Goal: Task Accomplishment & Management: Complete application form

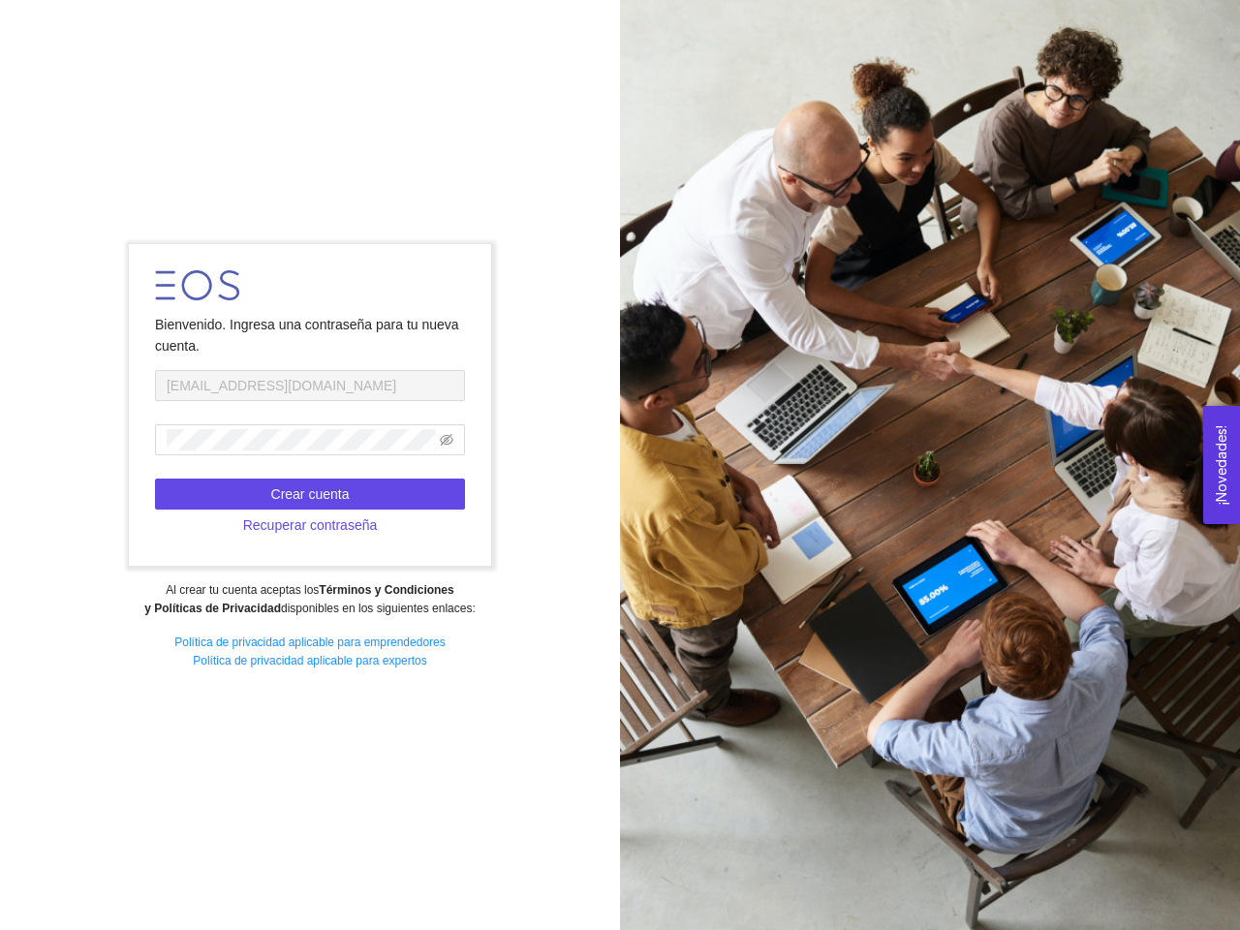
click at [620, 465] on div at bounding box center [930, 465] width 620 height 930
click at [447, 440] on icon "eye-invisible" at bounding box center [447, 440] width 14 height 12
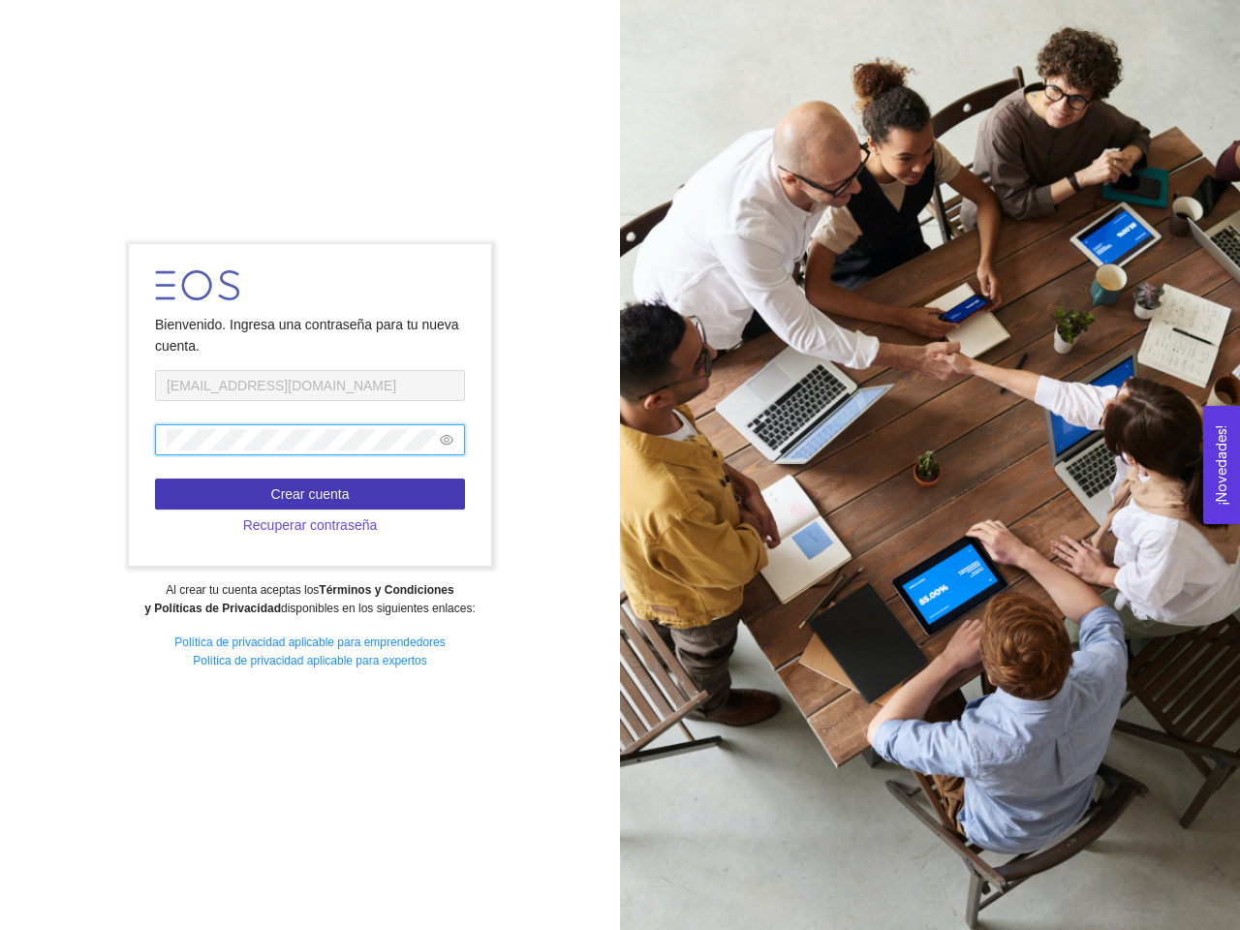
click at [310, 494] on span "Crear cuenta" at bounding box center [310, 493] width 78 height 21
click at [310, 525] on span "Recuperar contraseña" at bounding box center [310, 525] width 135 height 21
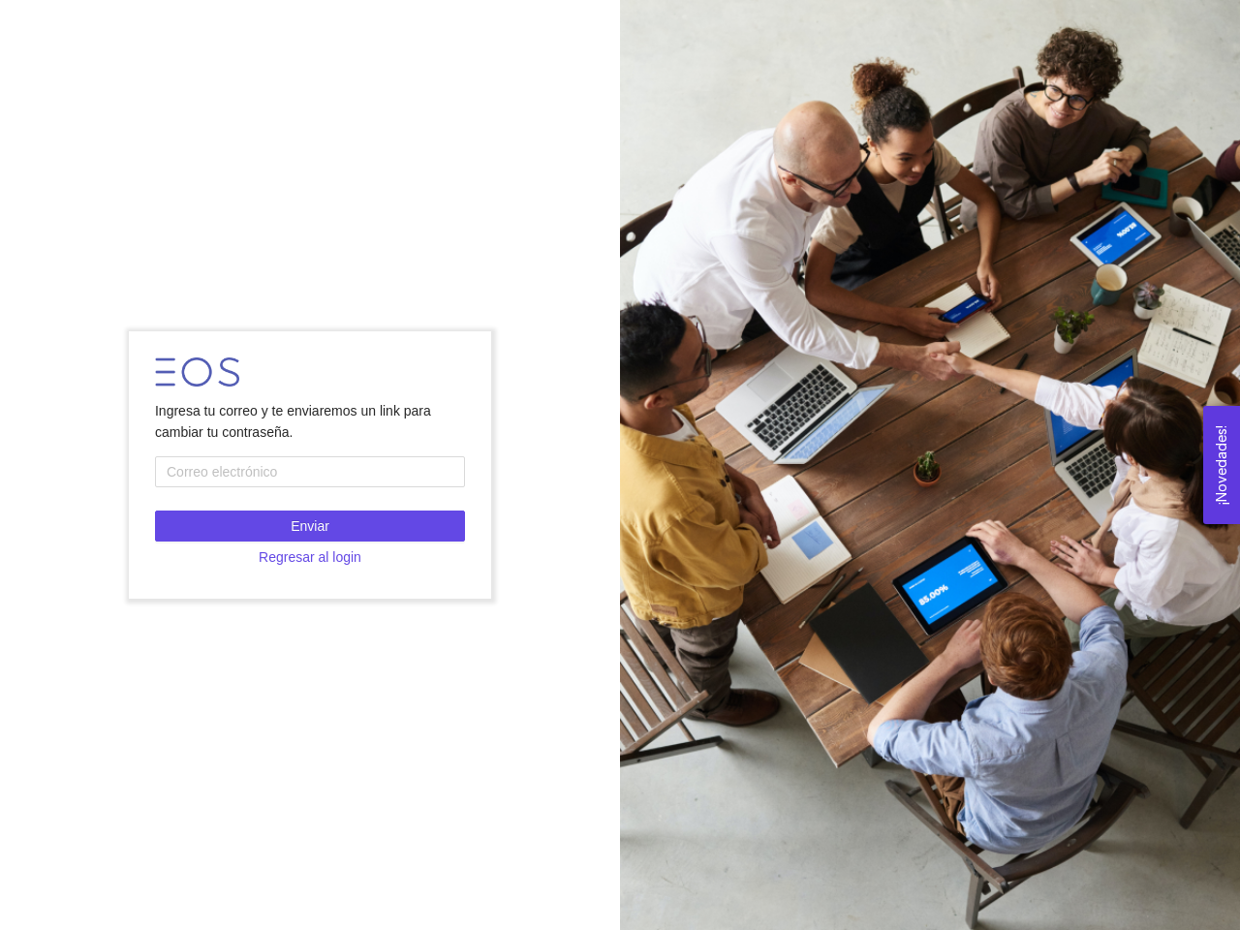
click at [1222, 464] on button "¡Novedades! 0" at bounding box center [1221, 465] width 37 height 118
